Goal: Information Seeking & Learning: Find specific fact

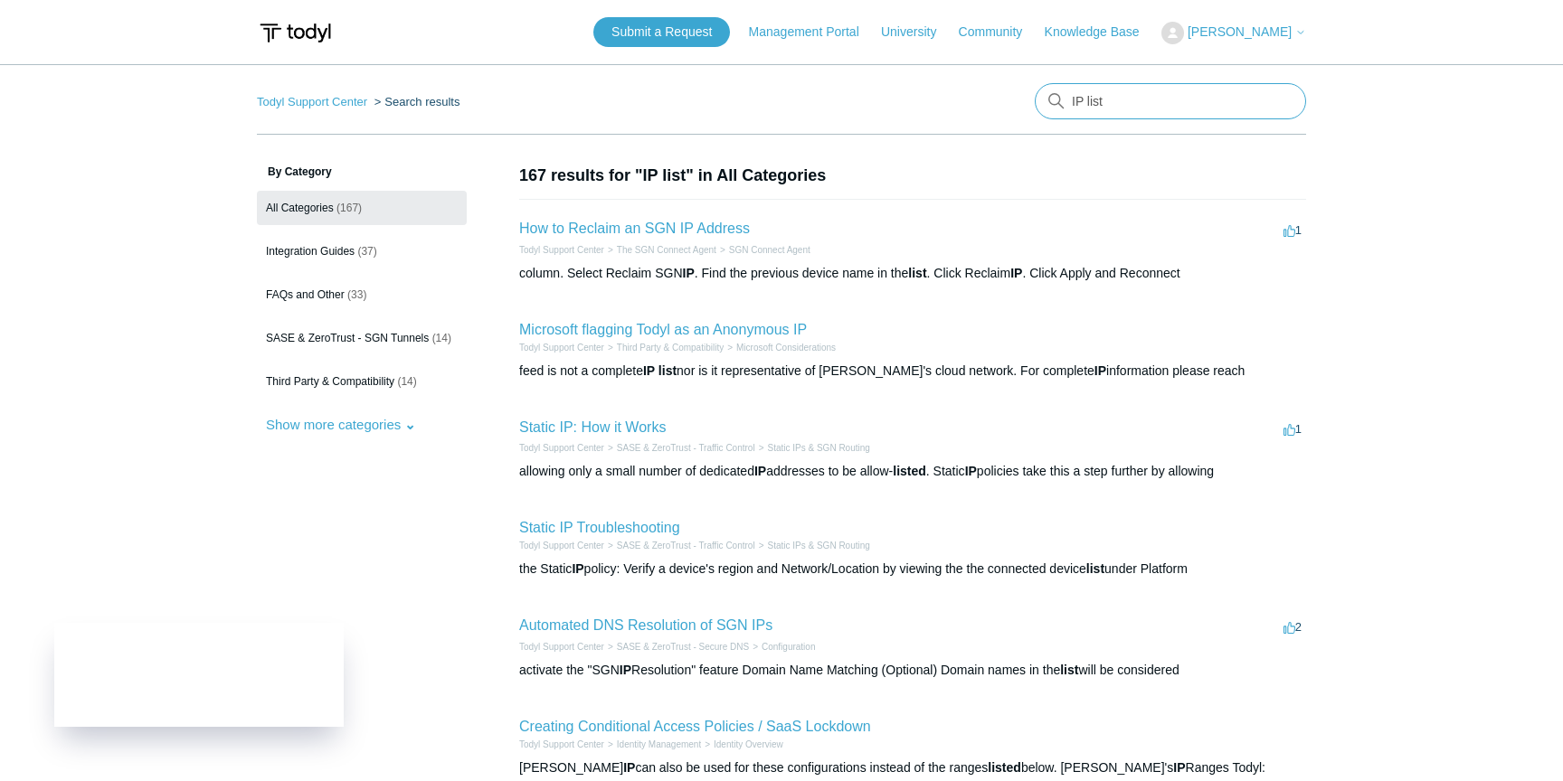
click at [1159, 110] on input "IP list" at bounding box center [1170, 101] width 271 height 36
type input "whitelist"
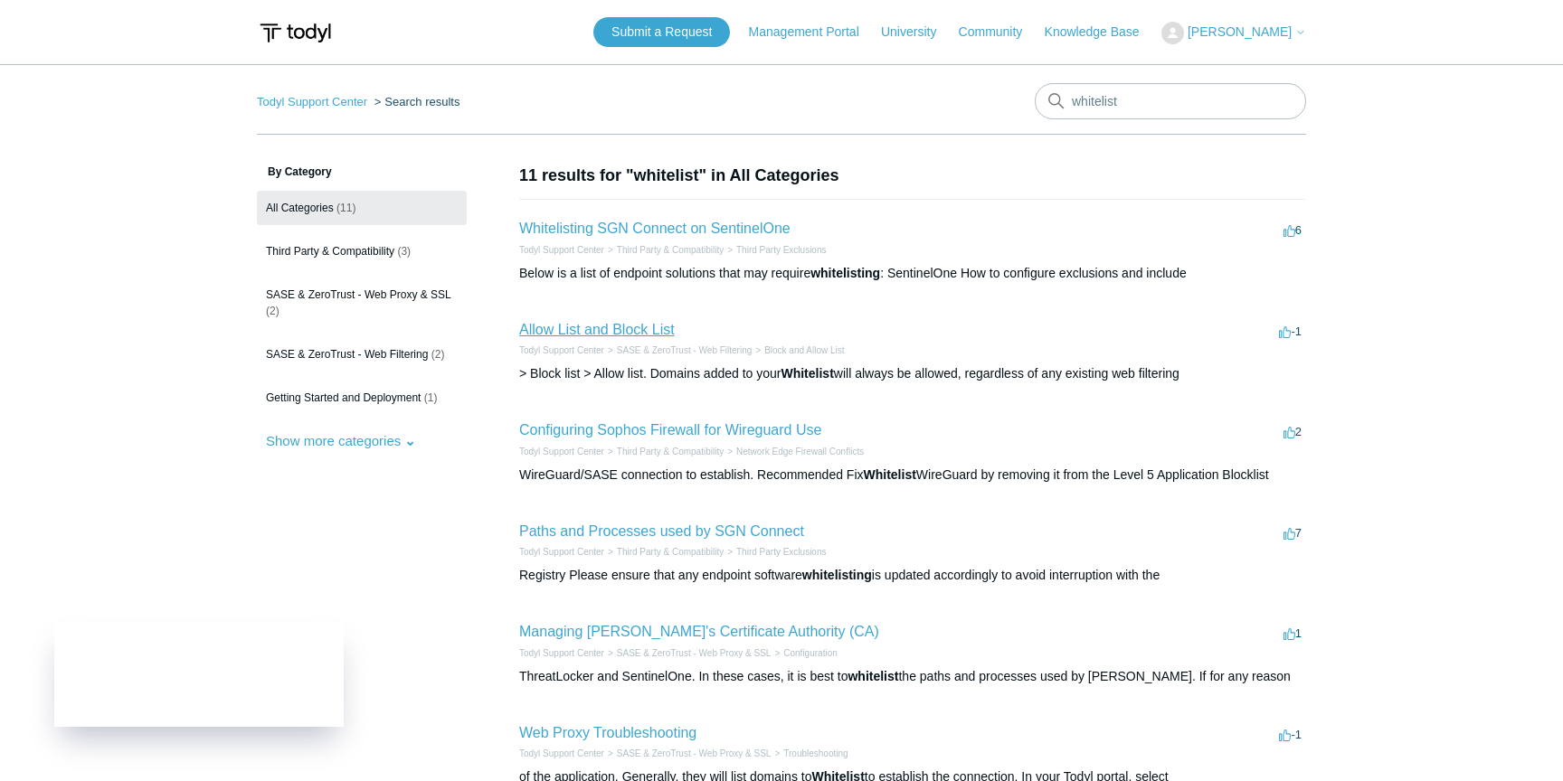
click at [604, 332] on link "Allow List and Block List" at bounding box center [597, 329] width 156 height 15
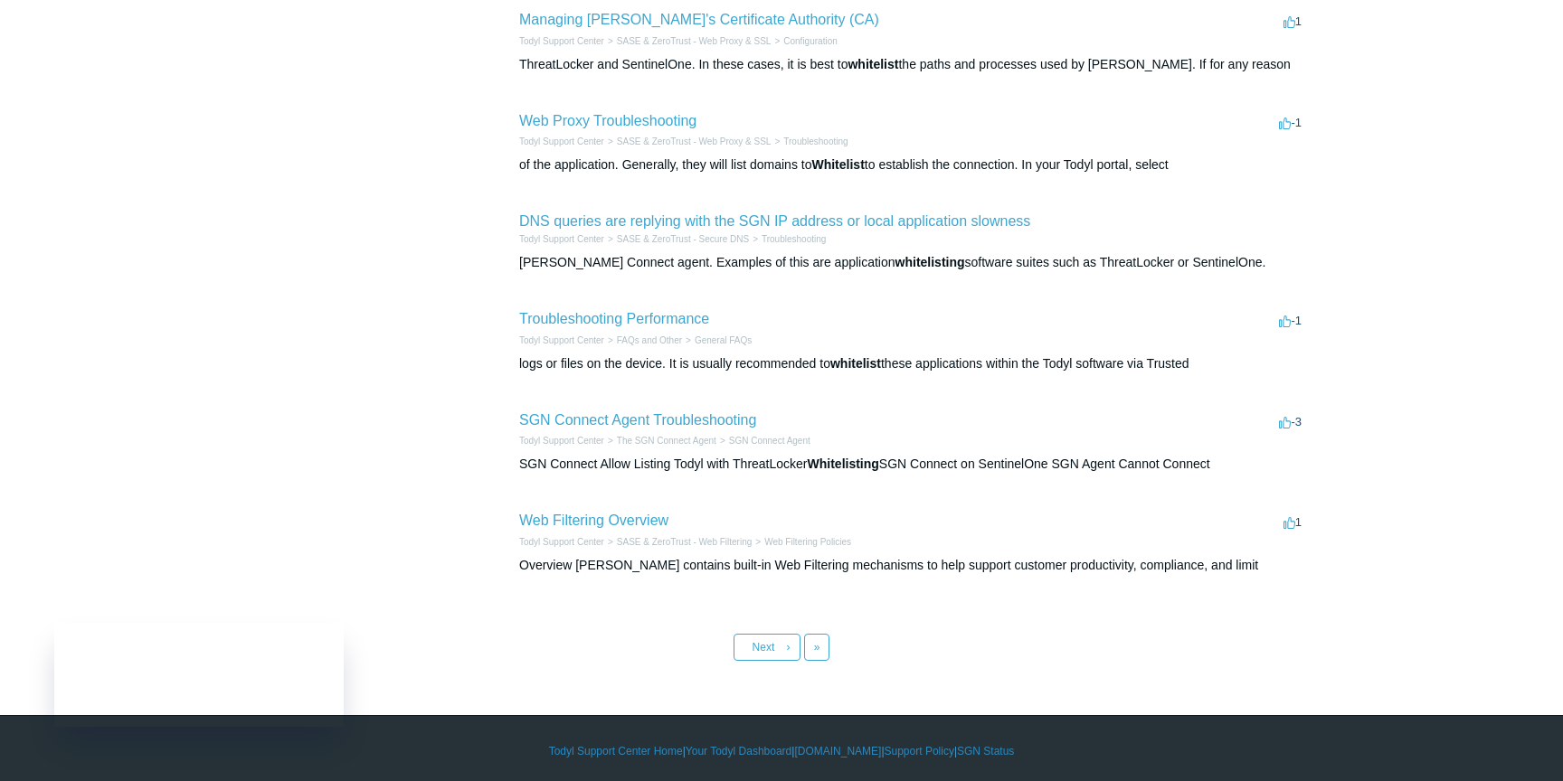
scroll to position [617, 0]
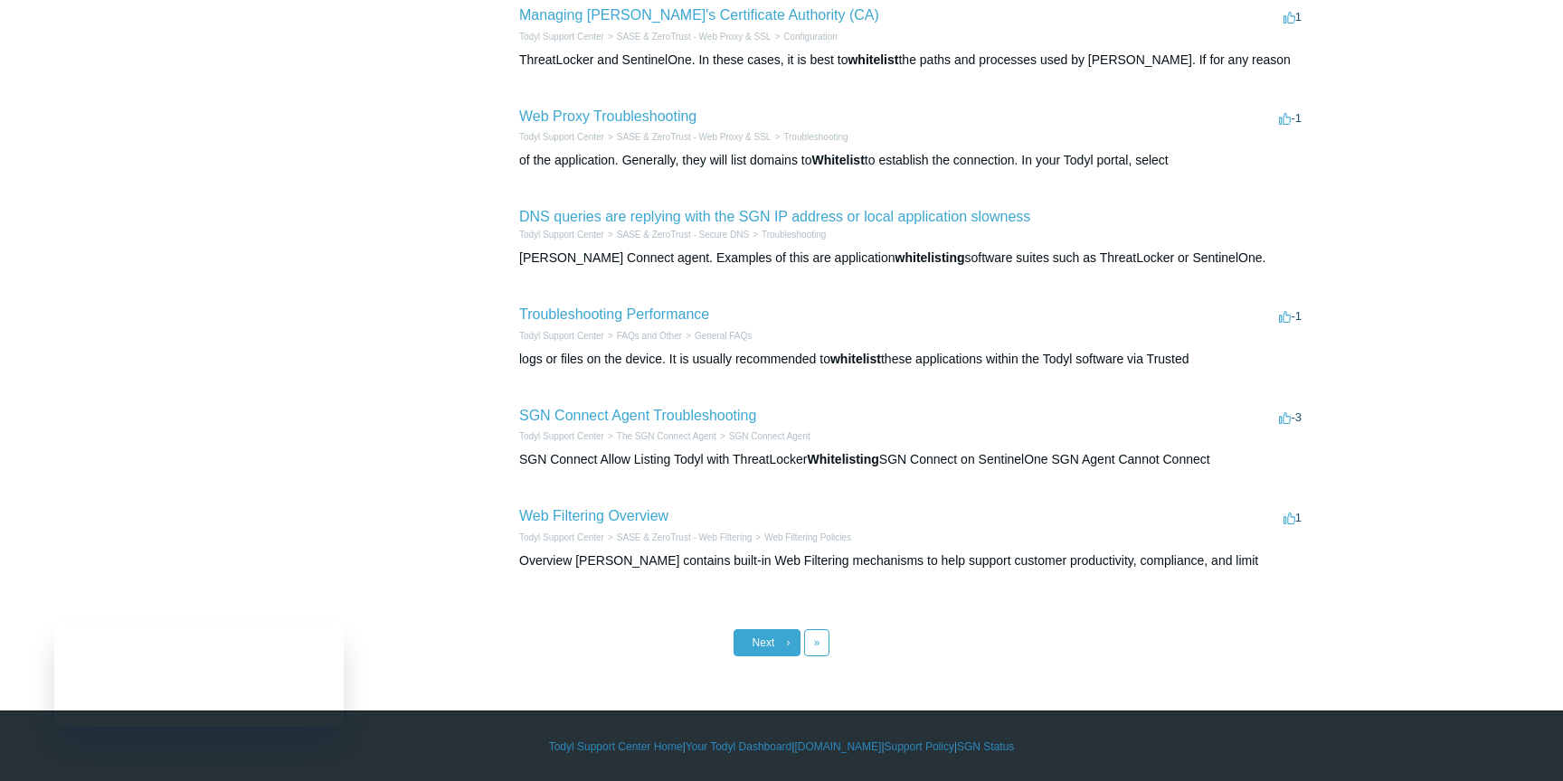
click at [796, 639] on link "Next ›" at bounding box center [767, 643] width 67 height 27
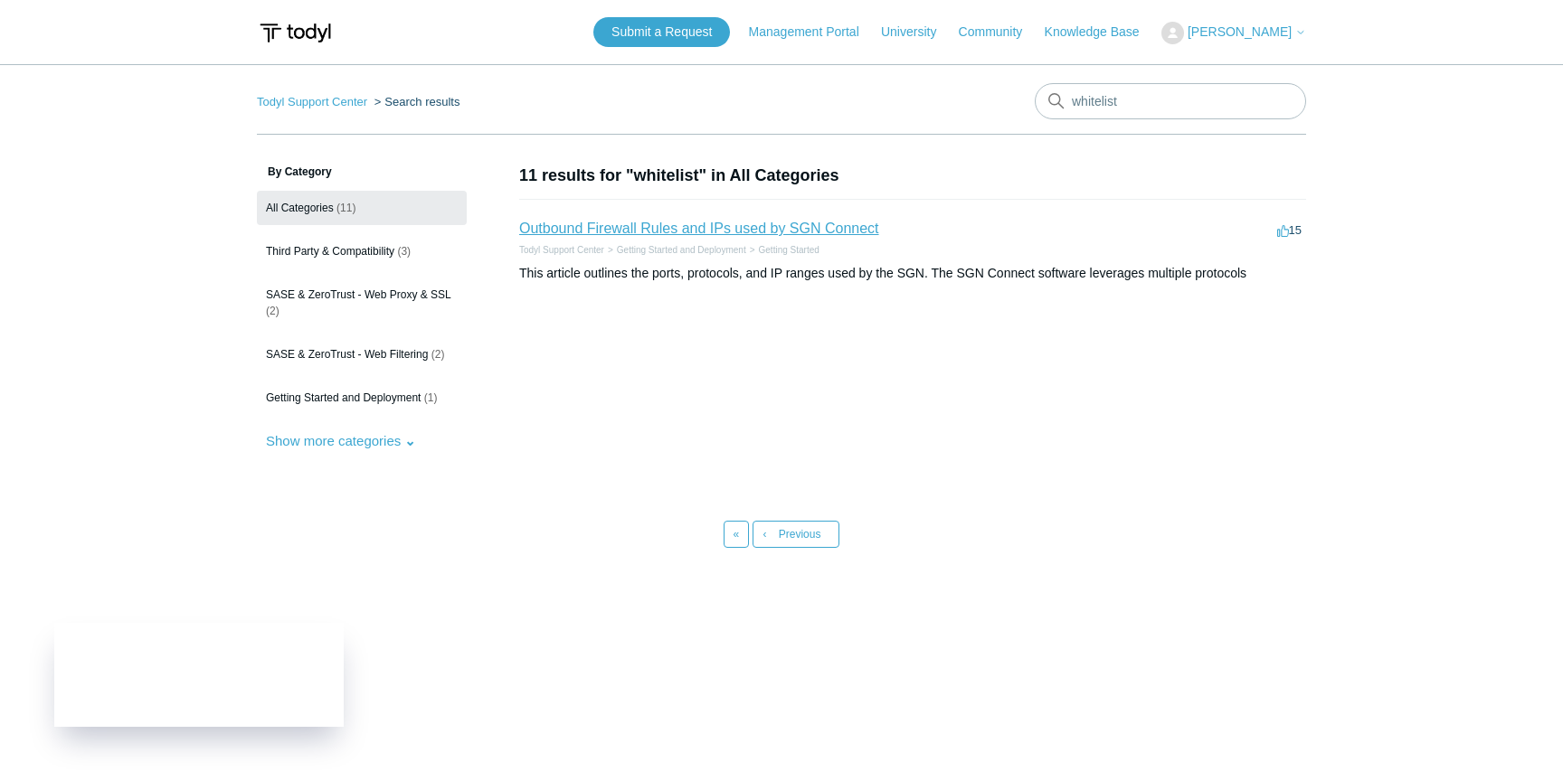
click at [691, 231] on link "Outbound Firewall Rules and IPs used by SGN Connect" at bounding box center [699, 228] width 360 height 15
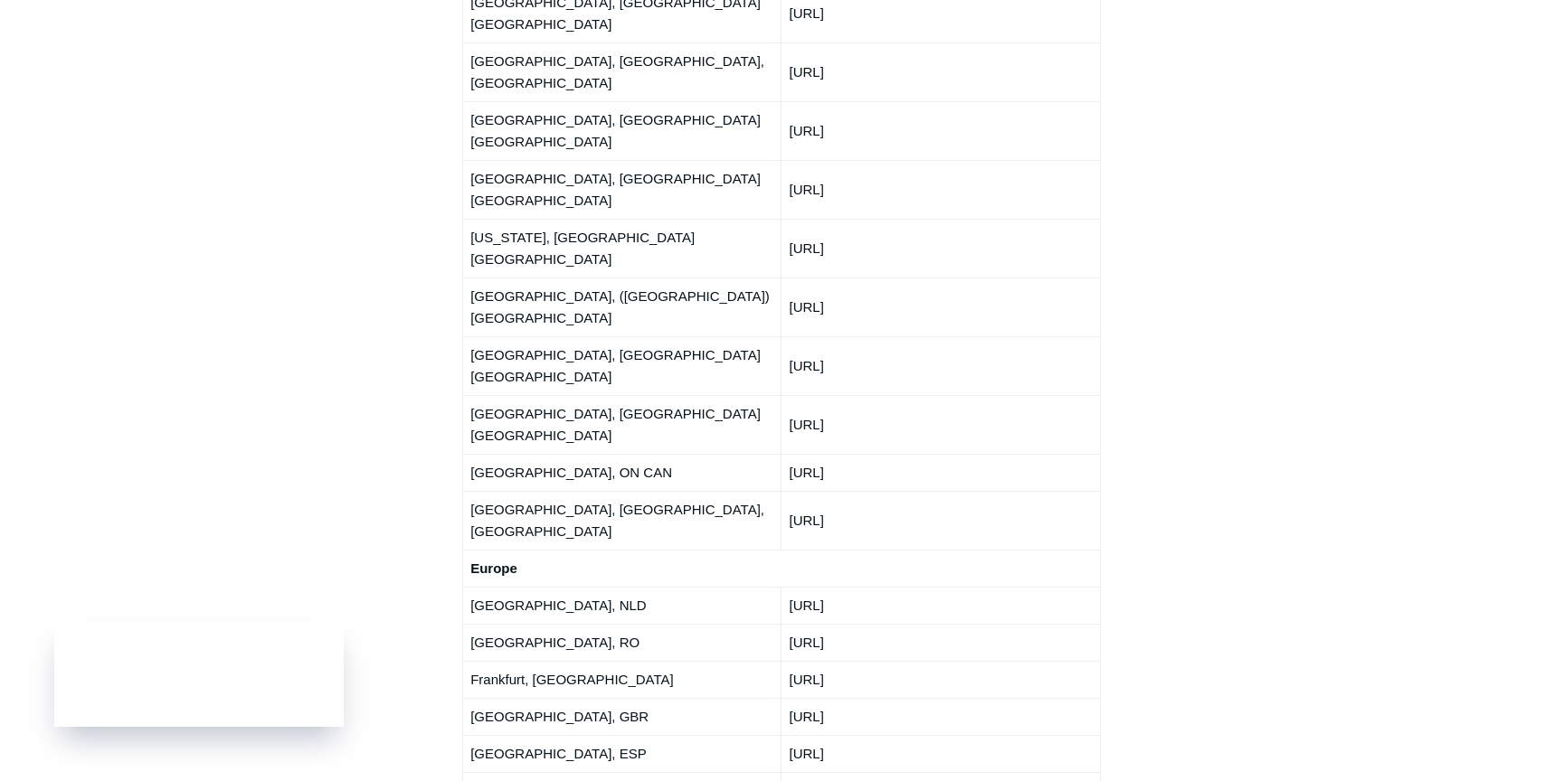
scroll to position [2517, 0]
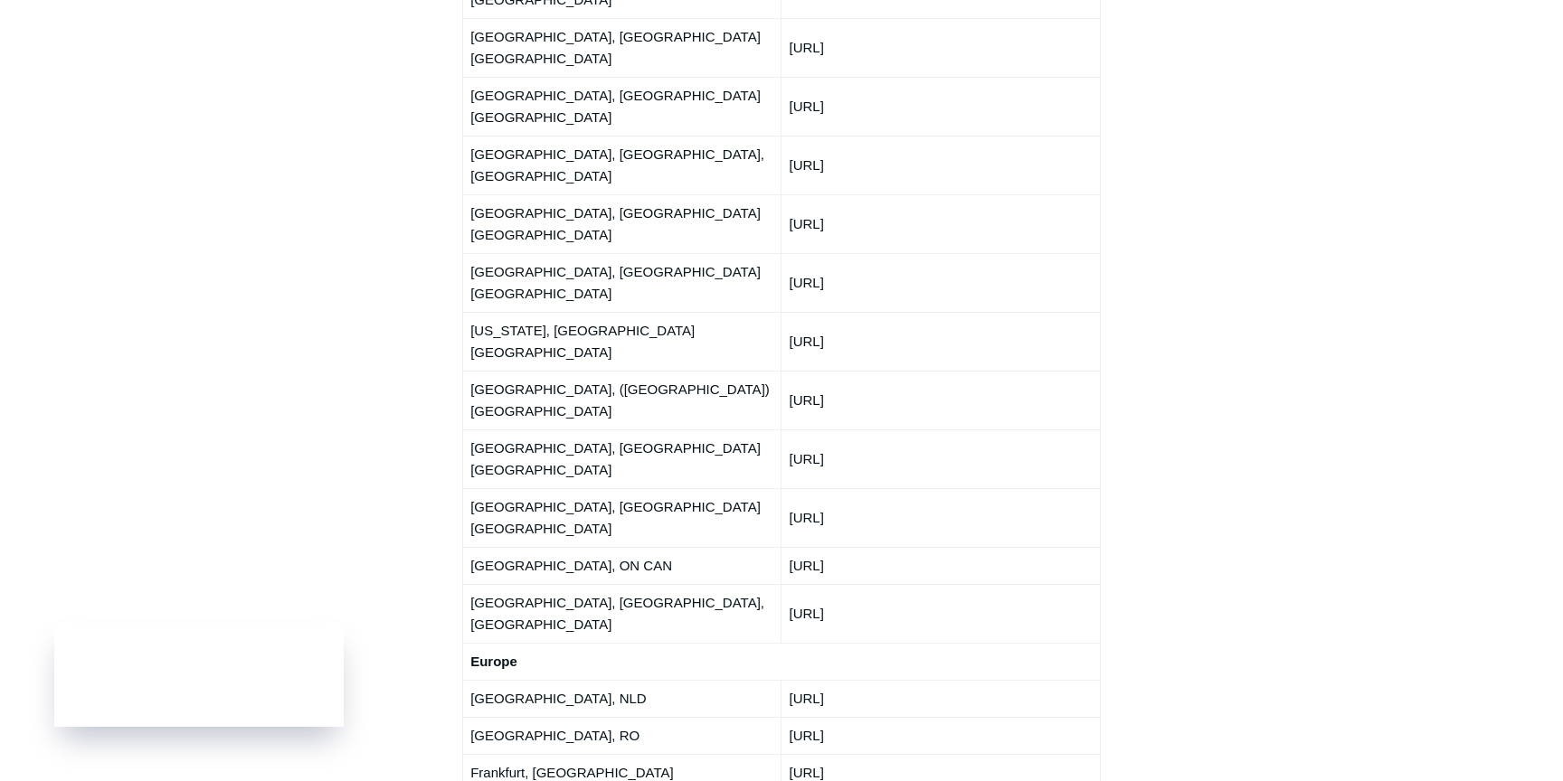
drag, startPoint x: 473, startPoint y: 332, endPoint x: 911, endPoint y: 619, distance: 523.3
click at [911, 619] on tbody "North America Atlanta, GA USA 192.111.95.0/24 Ashburn, VA (Washington DC) USA 2…" at bounding box center [782, 658] width 638 height 1824
copy tbody "Amsterdam, NLD 95.214.77.0/24 Bucharest, RO 91.92.36.0/24 Frankfurt, DEU 95.214…"
